Goal: Use online tool/utility

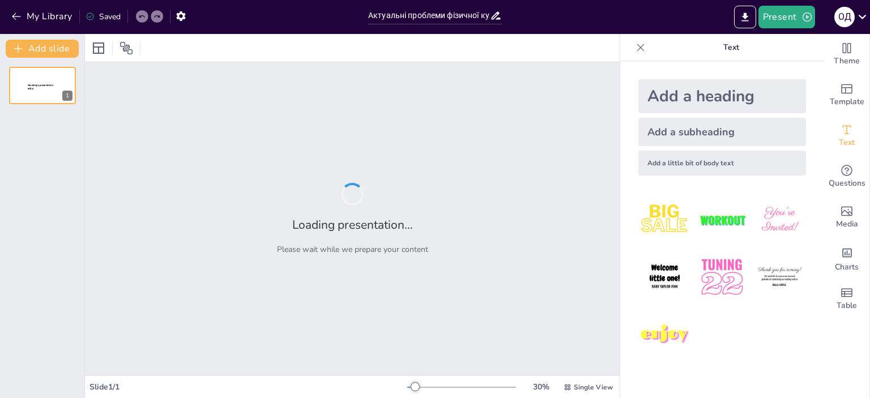
type input "Актуальні проблеми фізичної культури в спеціальних медичних групах: сучасний по…"
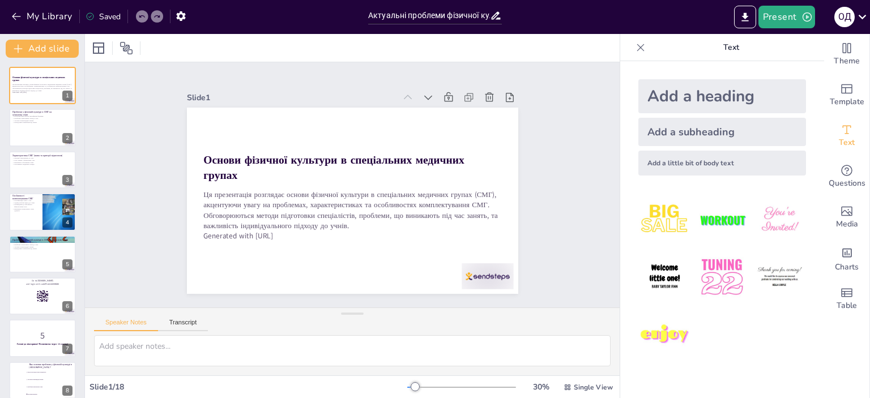
checkbox input "true"
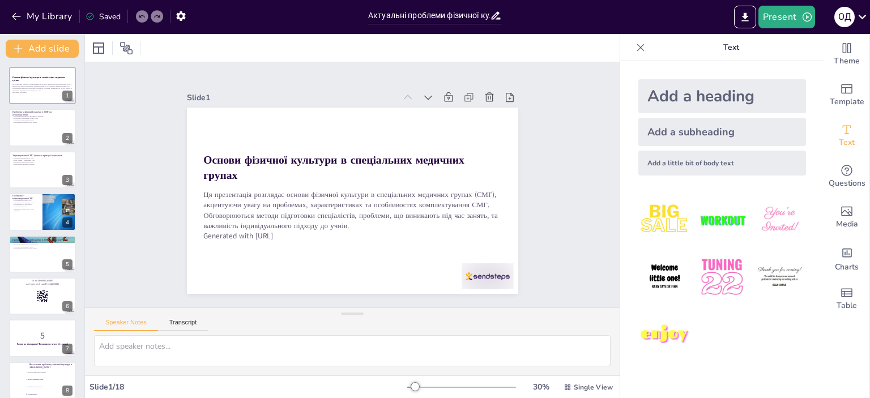
checkbox input "true"
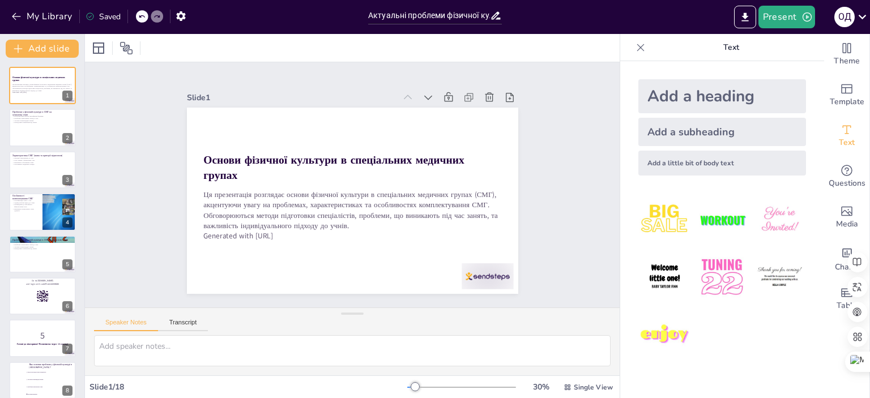
checkbox input "true"
